Goal: Task Accomplishment & Management: Manage account settings

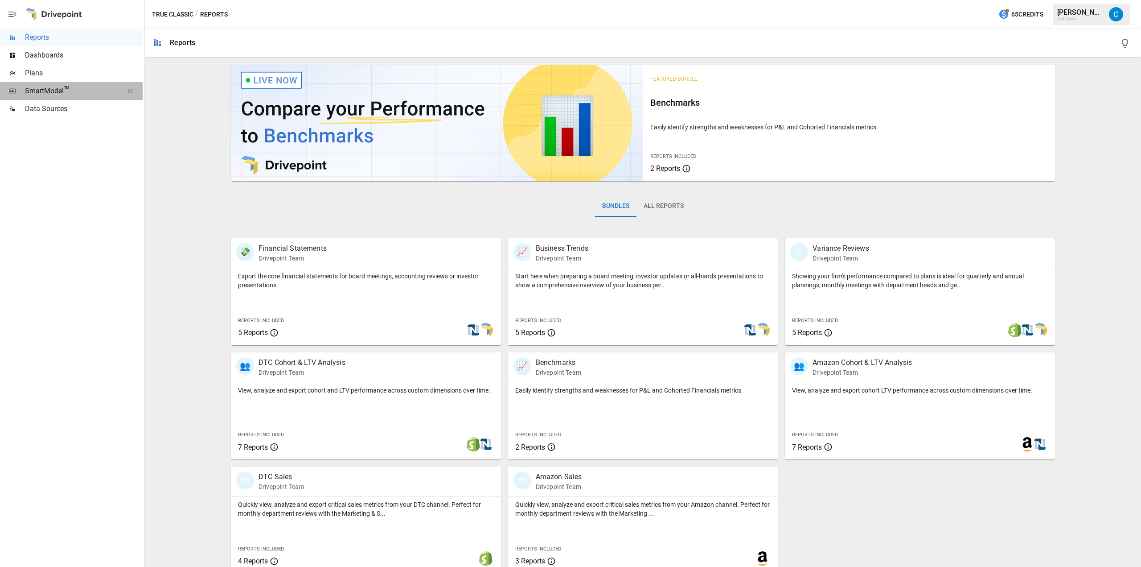
click at [83, 94] on span "SmartModel ™" at bounding box center [71, 91] width 93 height 11
click at [66, 73] on span "Plans" at bounding box center [84, 73] width 118 height 11
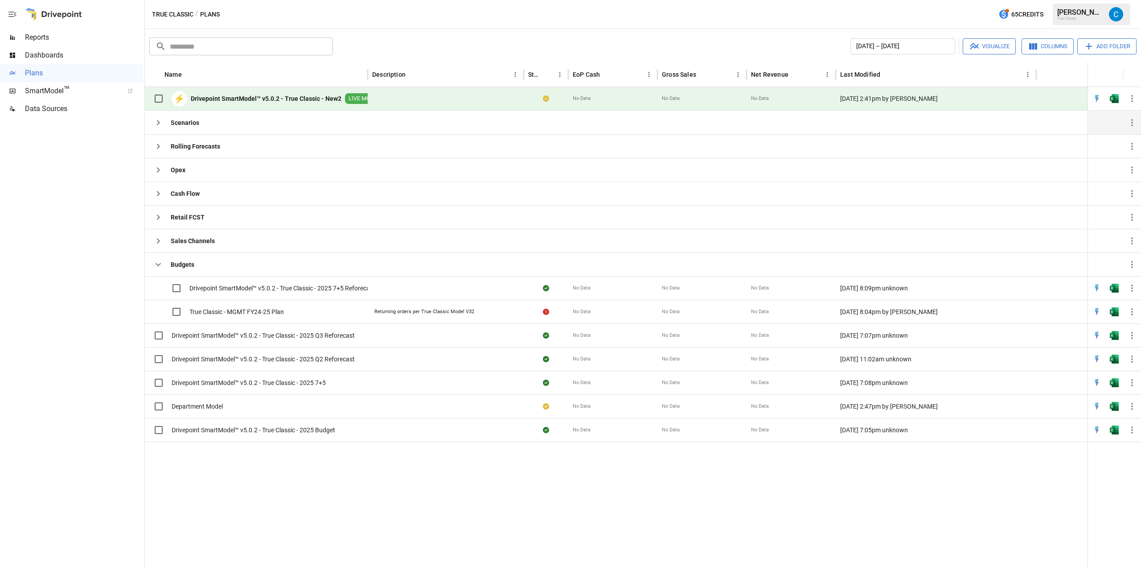
click at [160, 128] on button "button" at bounding box center [158, 123] width 18 height 18
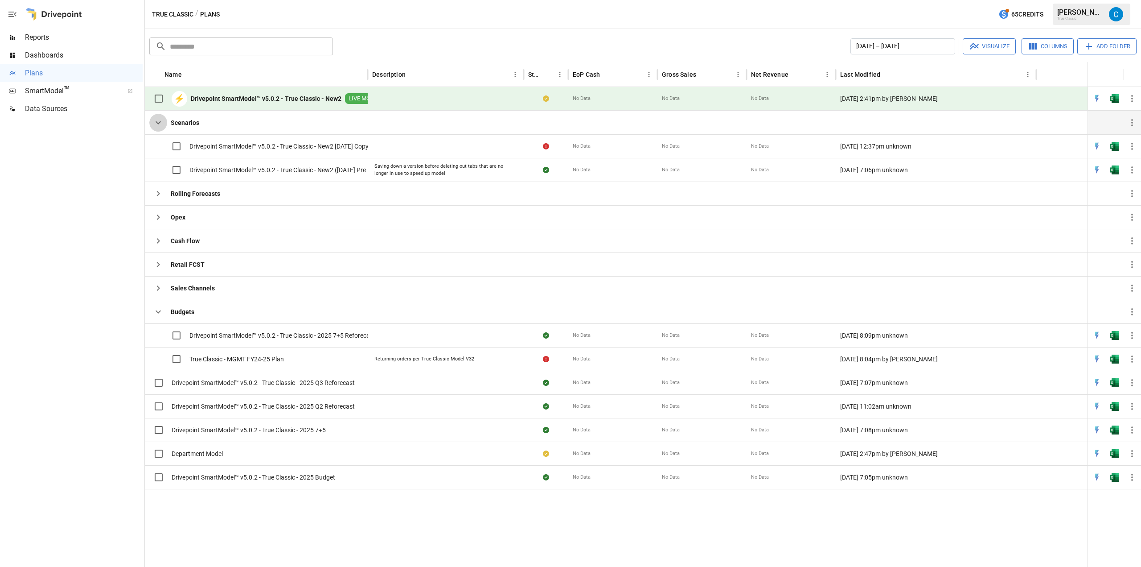
click at [160, 127] on icon "button" at bounding box center [158, 122] width 11 height 11
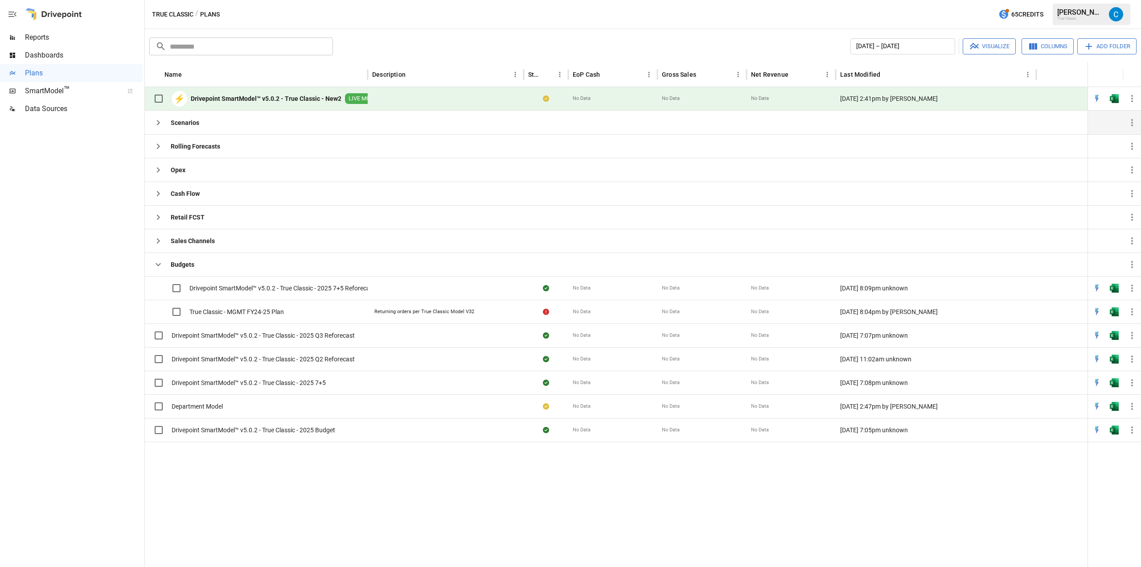
click at [160, 127] on icon "button" at bounding box center [158, 122] width 11 height 11
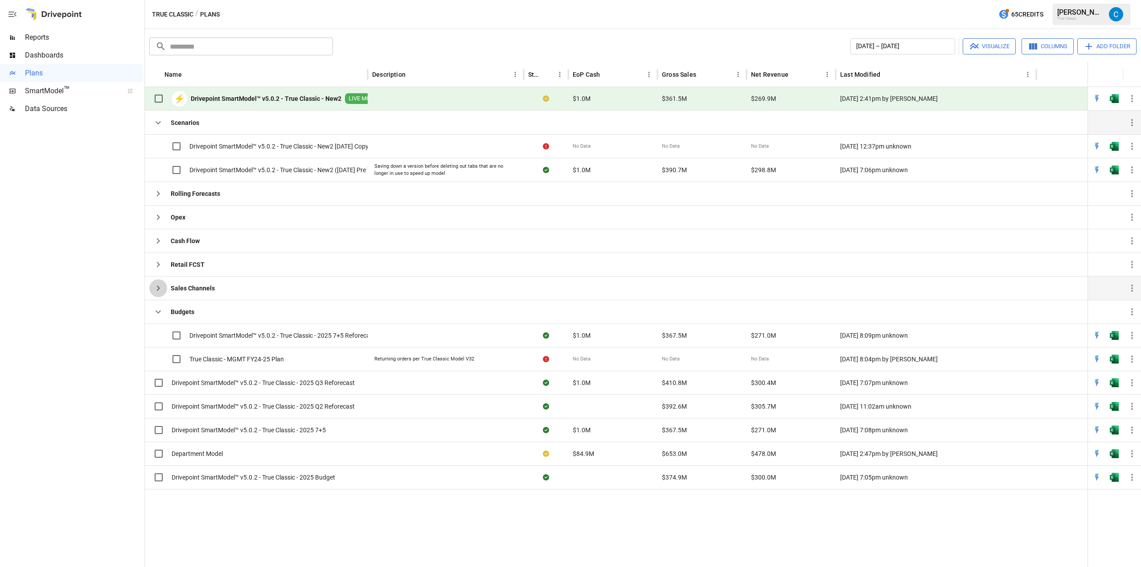
click at [160, 288] on icon "button" at bounding box center [158, 287] width 3 height 5
click at [159, 264] on icon "button" at bounding box center [158, 264] width 3 height 5
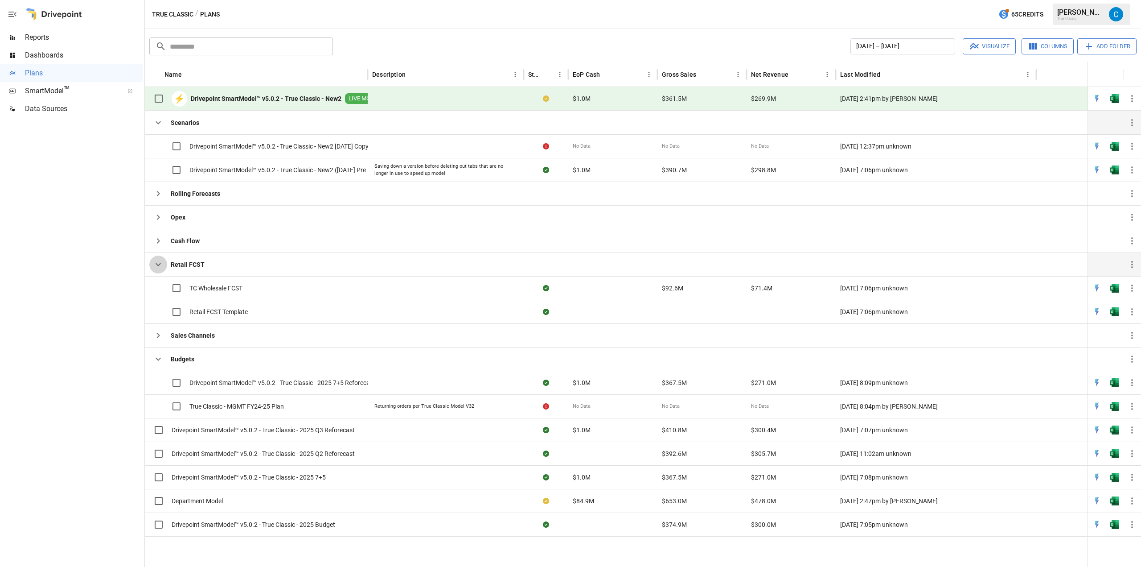
click at [160, 264] on icon "button" at bounding box center [158, 264] width 5 height 3
click at [156, 239] on icon "button" at bounding box center [158, 240] width 11 height 11
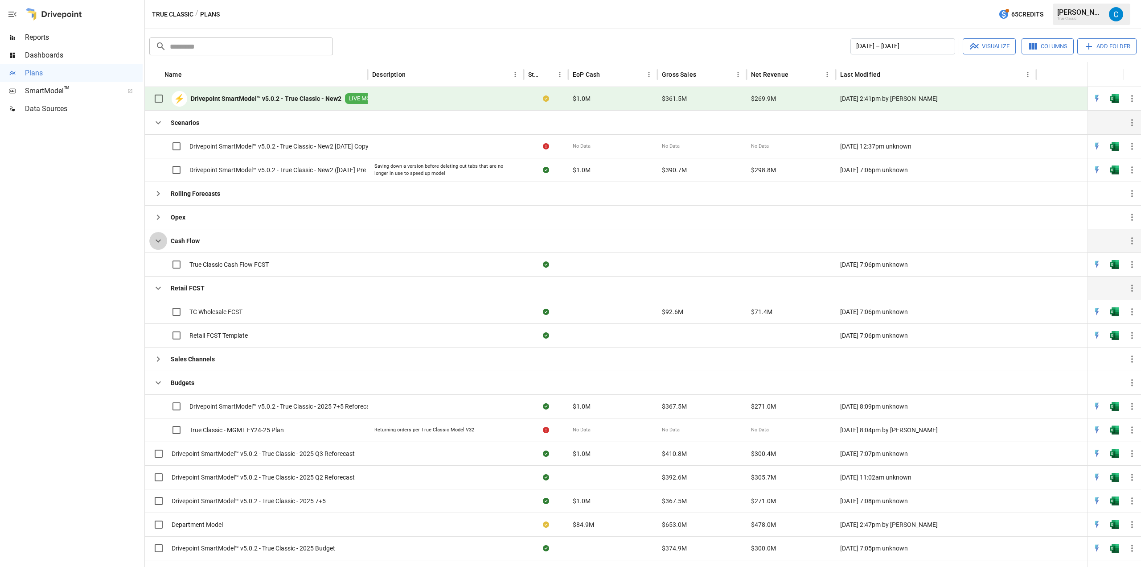
click at [156, 239] on icon "button" at bounding box center [158, 240] width 11 height 11
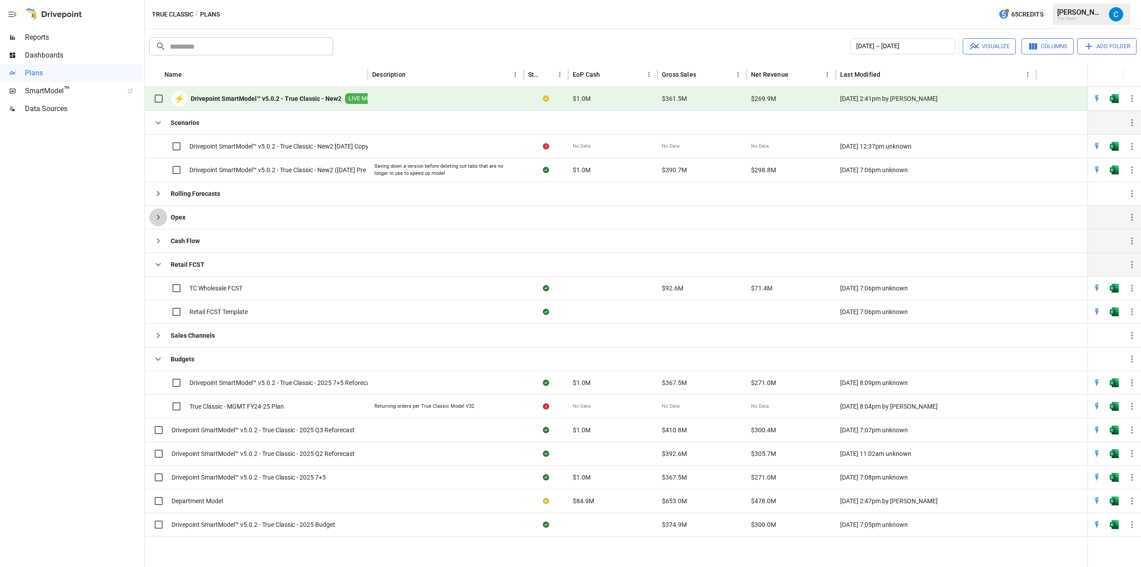
click at [156, 217] on icon "button" at bounding box center [158, 217] width 11 height 11
click at [156, 186] on button "button" at bounding box center [158, 194] width 18 height 18
click at [159, 117] on icon "button" at bounding box center [158, 122] width 11 height 11
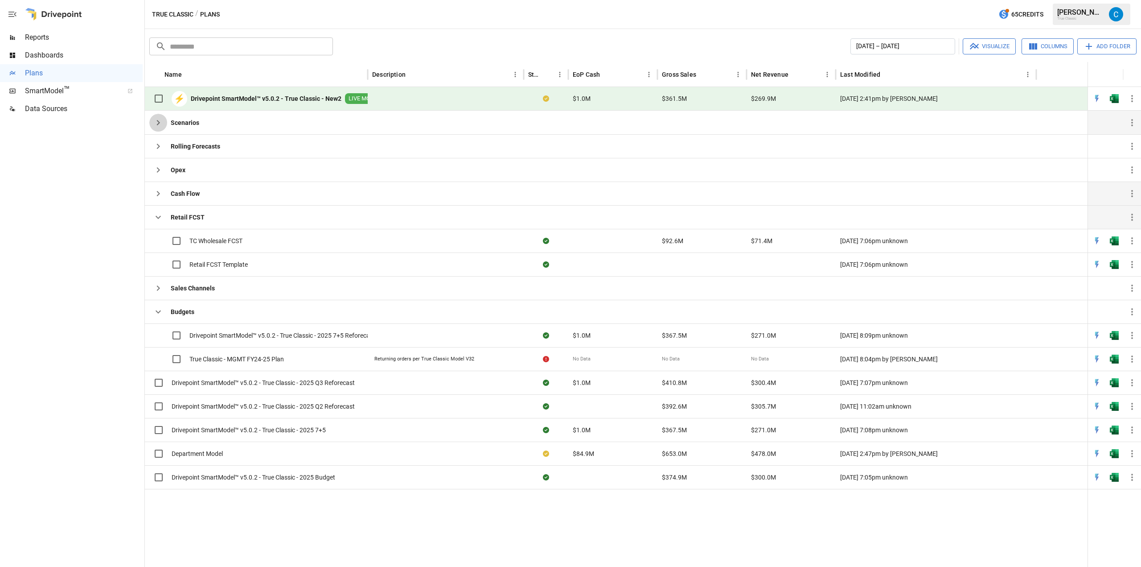
click at [159, 117] on icon "button" at bounding box center [158, 122] width 11 height 11
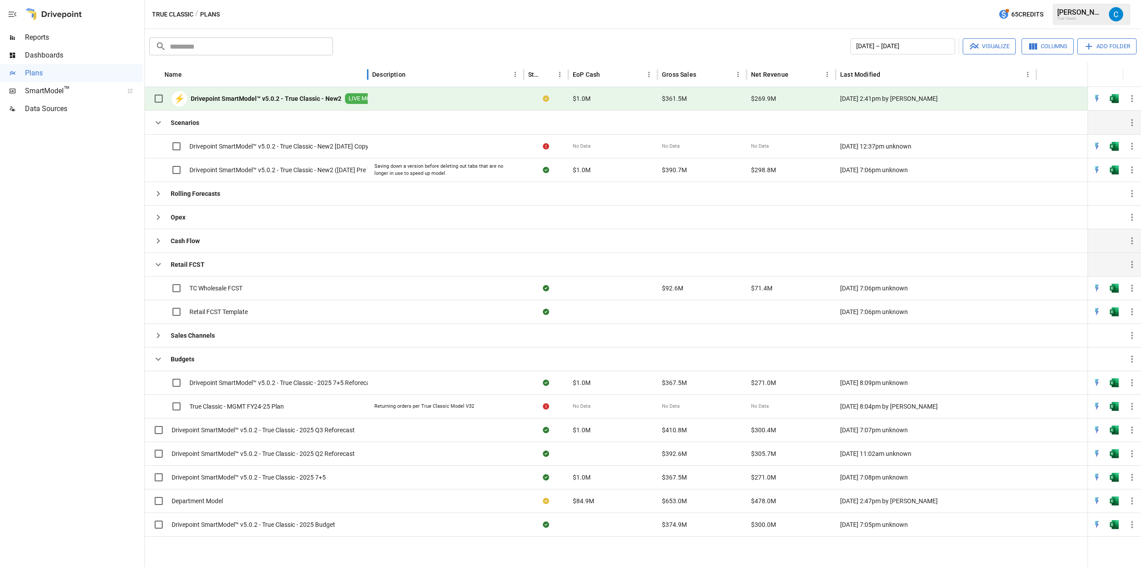
drag, startPoint x: 366, startPoint y: 67, endPoint x: 347, endPoint y: 74, distance: 20.6
click at [347, 74] on div "Name" at bounding box center [256, 74] width 223 height 25
